Goal: Task Accomplishment & Management: Use online tool/utility

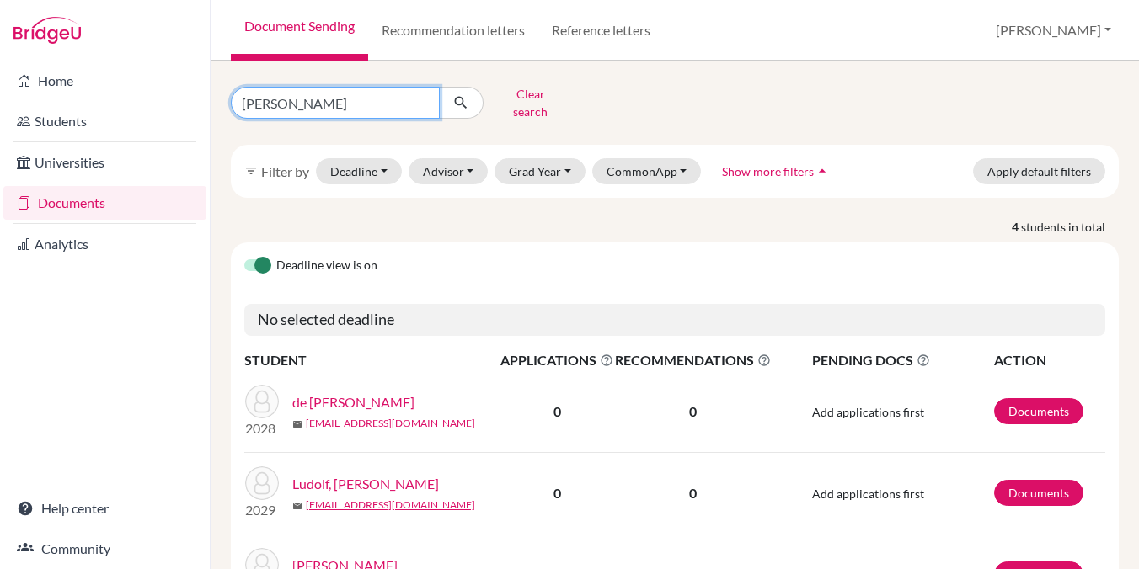
click at [421, 97] on input "[PERSON_NAME]" at bounding box center [335, 103] width 209 height 32
type input "willow"
click button "submit" at bounding box center [461, 103] width 45 height 32
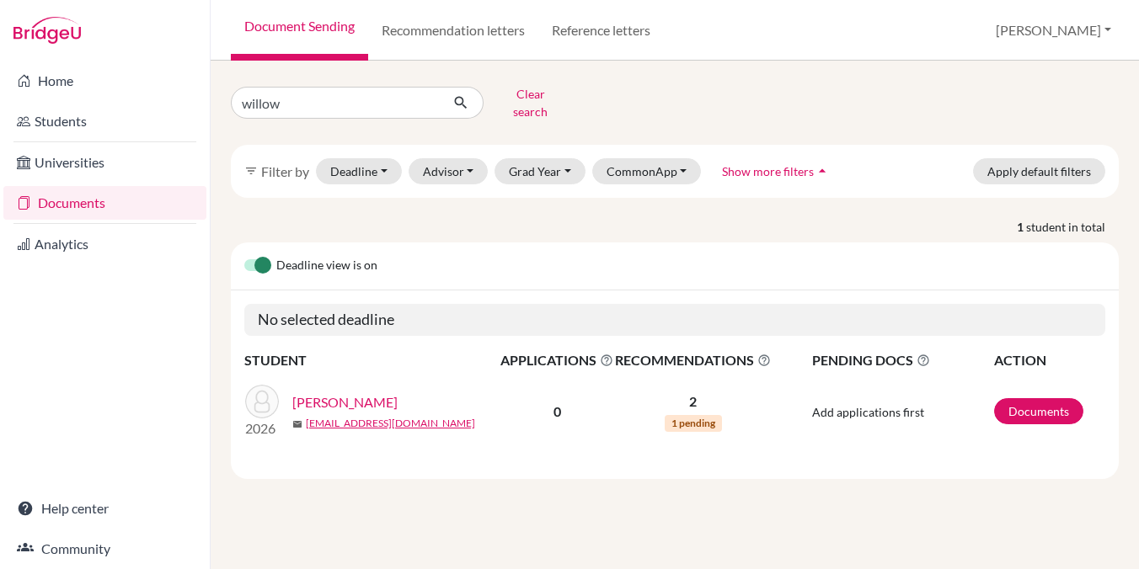
click at [330, 393] on link "[PERSON_NAME]" at bounding box center [344, 403] width 105 height 20
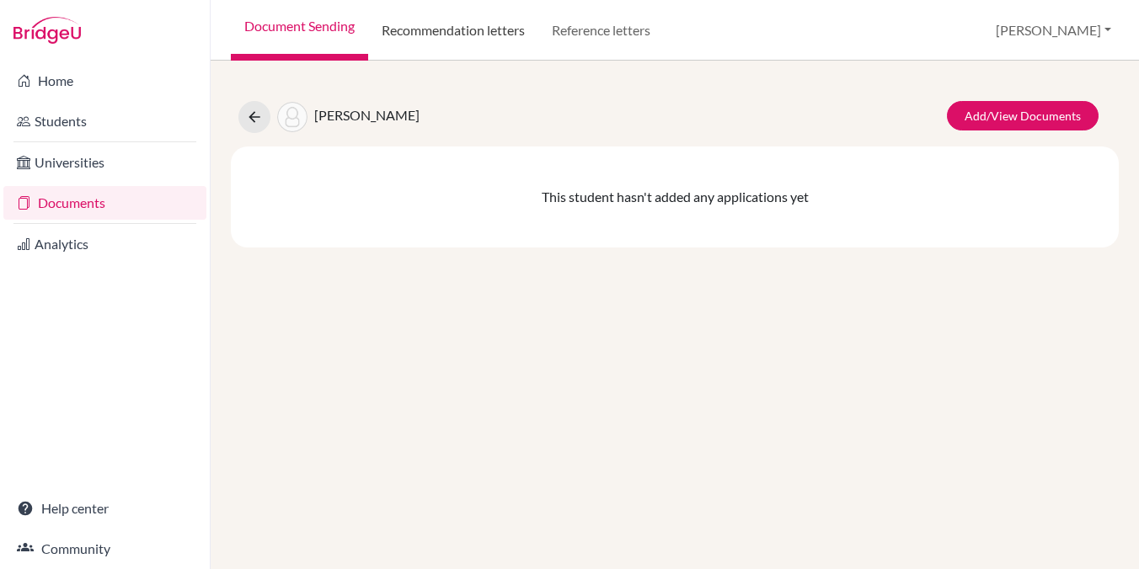
click at [408, 40] on link "Recommendation letters" at bounding box center [453, 30] width 170 height 61
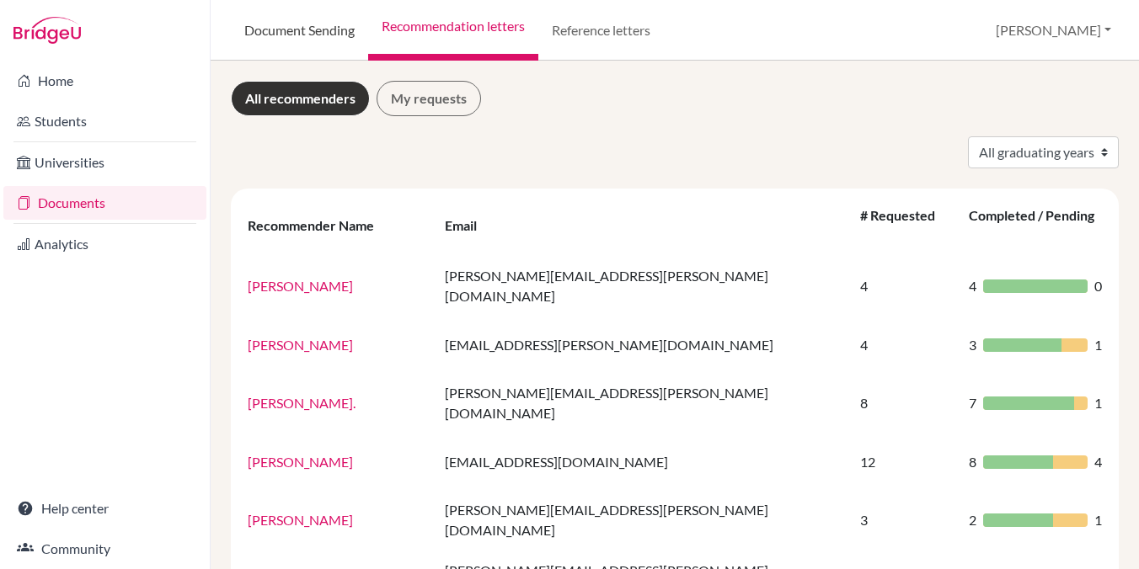
click at [274, 33] on link "Document Sending" at bounding box center [299, 30] width 137 height 61
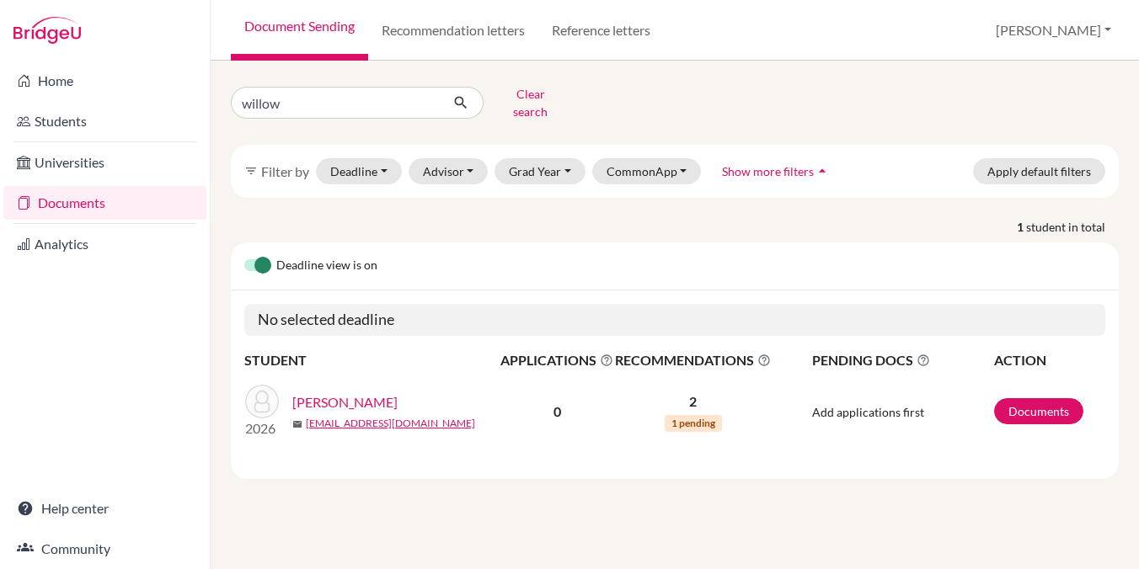
click at [316, 393] on link "[PERSON_NAME]" at bounding box center [344, 403] width 105 height 20
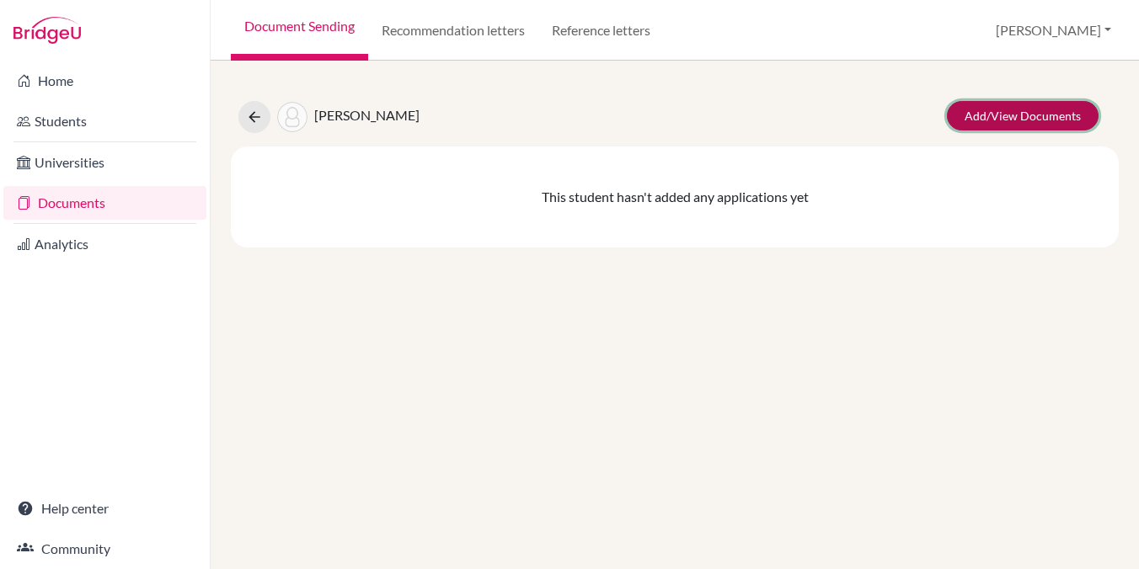
click at [970, 113] on link "Add/View Documents" at bounding box center [1023, 115] width 152 height 29
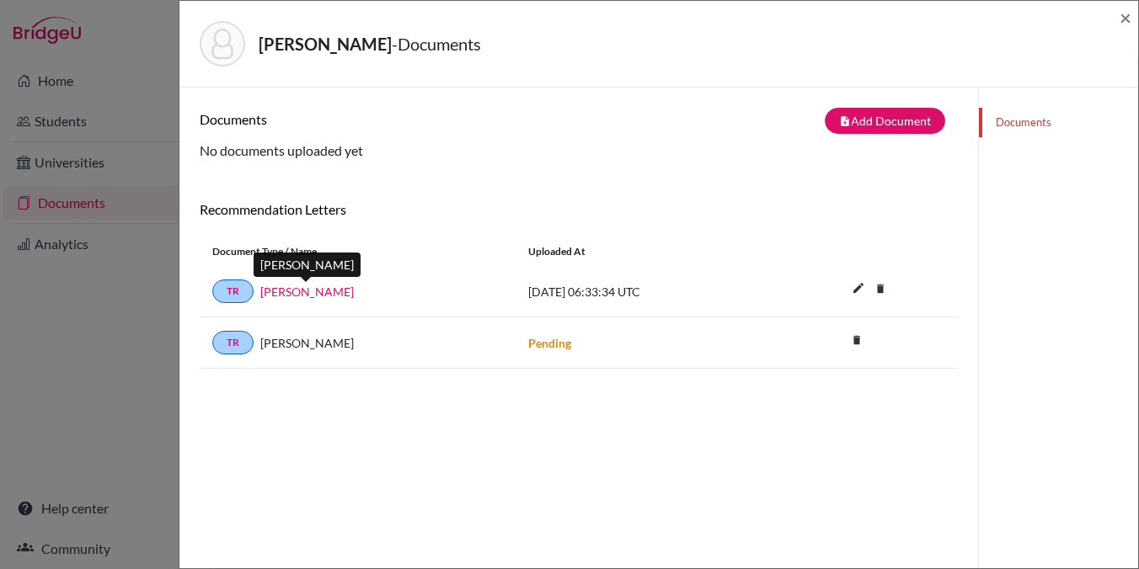
click at [275, 291] on link "Dr. Simone Kienle" at bounding box center [307, 292] width 94 height 18
click at [1131, 21] on div "Miles, Willow - Documents ×" at bounding box center [658, 44] width 959 height 87
